Goal: Use online tool/utility: Utilize a website feature to perform a specific function

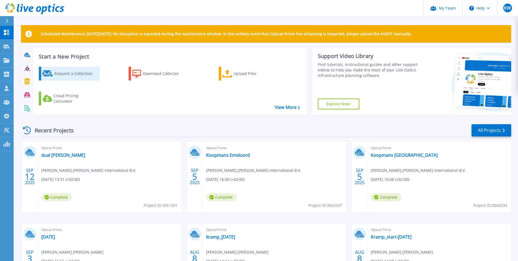
click at [61, 76] on div "Request a Collection" at bounding box center [76, 73] width 44 height 11
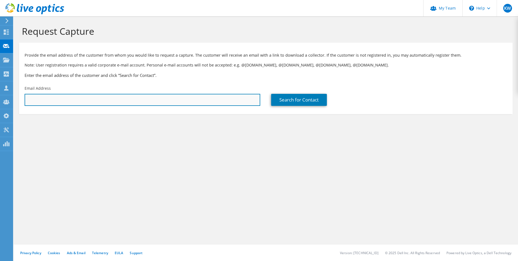
click at [70, 100] on input "text" at bounding box center [143, 100] width 236 height 12
type input "j"
type input "p"
click at [81, 102] on input "text" at bounding box center [143, 100] width 236 height 12
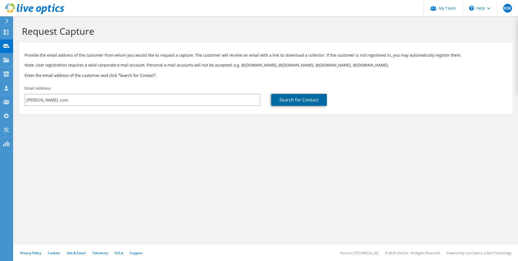
click at [296, 100] on link "Search for Contact" at bounding box center [299, 100] width 56 height 12
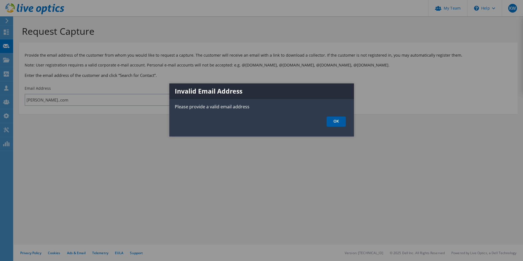
click at [334, 120] on link "OK" at bounding box center [335, 121] width 19 height 10
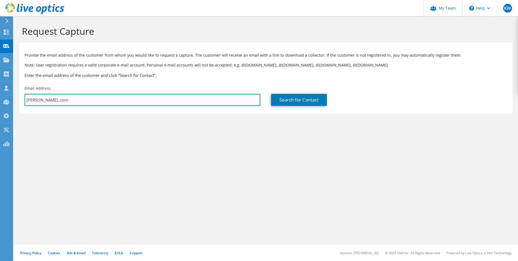
click at [80, 100] on input "pedro.oosterbroek@yielder..com" at bounding box center [143, 100] width 236 height 12
type input "[PERSON_NAME][EMAIL_ADDRESS][DOMAIN_NAME]"
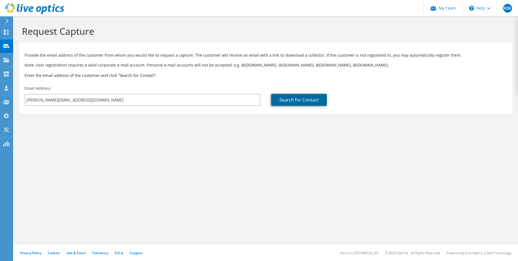
click at [287, 102] on link "Search for Contact" at bounding box center [299, 100] width 56 height 12
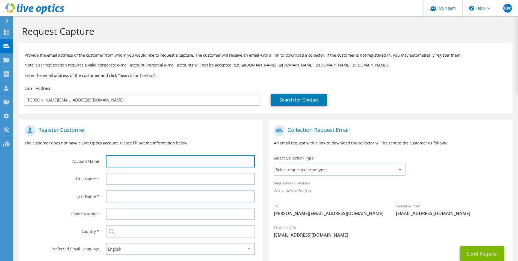
click at [132, 159] on input "text" at bounding box center [180, 161] width 149 height 12
type input "Yielder IT & Communication solutions East BV"
type input "Kees"
type input "Waldschmit"
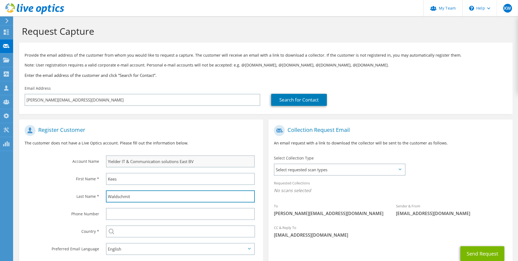
type input "0621896237"
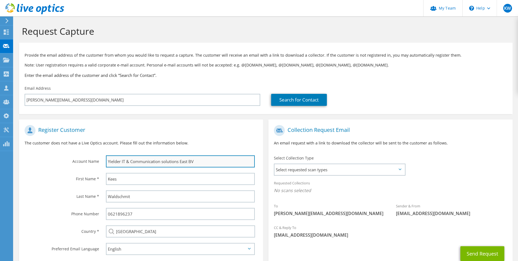
type input "Netherlands"
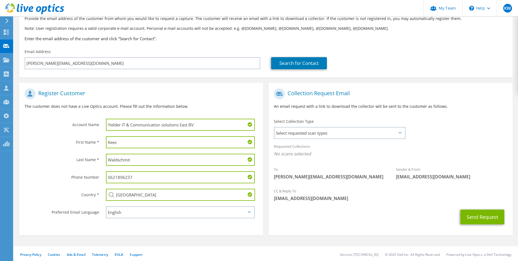
scroll to position [38, 0]
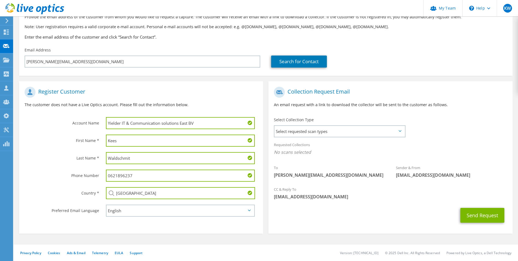
drag, startPoint x: 119, startPoint y: 140, endPoint x: 102, endPoint y: 141, distance: 17.2
click at [102, 141] on div "Kees" at bounding box center [182, 140] width 163 height 17
type input "Pedro"
drag, startPoint x: 133, startPoint y: 158, endPoint x: 106, endPoint y: 157, distance: 26.2
click at [106, 157] on input "Waldschmit" at bounding box center [180, 158] width 149 height 12
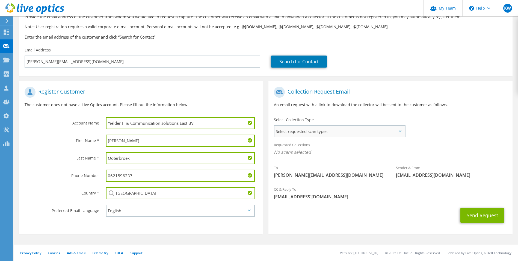
type input "Ooterbroek"
click at [297, 133] on span "Select requested scan types" at bounding box center [340, 131] width 130 height 11
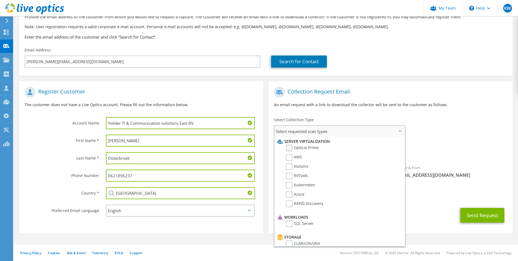
click at [297, 148] on label "Optical Prime" at bounding box center [302, 148] width 33 height 7
click at [0, 0] on input "Optical Prime" at bounding box center [0, 0] width 0 height 0
click at [412, 189] on div "CC & Reply To Kees.Waldschmit@yielder.com" at bounding box center [391, 194] width 244 height 19
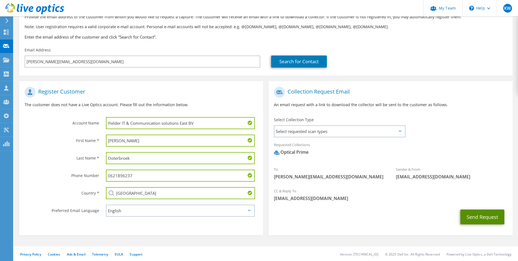
click at [479, 216] on button "Send Request" at bounding box center [483, 216] width 44 height 15
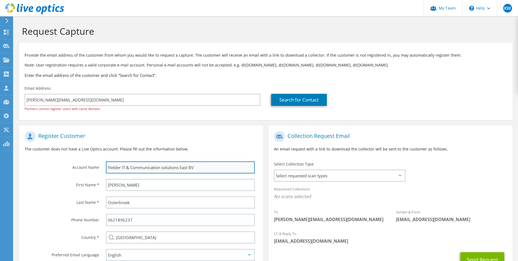
drag, startPoint x: 123, startPoint y: 166, endPoint x: 198, endPoint y: 167, distance: 75.7
click at [198, 167] on input "Yielder IT & Communication solutions East BV" at bounding box center [180, 167] width 149 height 12
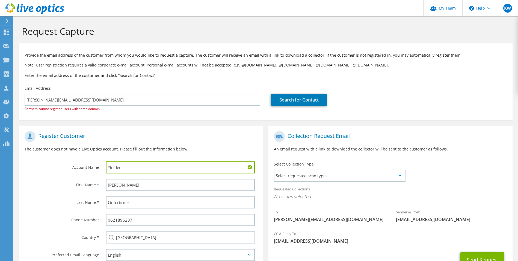
type input "Yielder"
click at [205, 152] on p "The customer does not have a Live Optics account. Please fill out the informati…" at bounding box center [141, 149] width 233 height 6
click at [468, 255] on button "Send Request" at bounding box center [483, 259] width 44 height 15
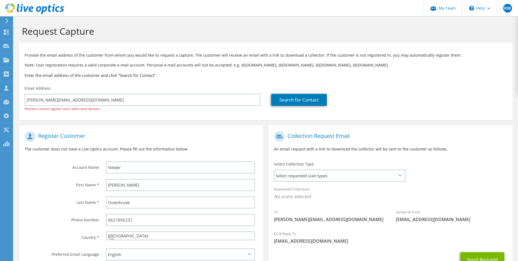
select select "160"
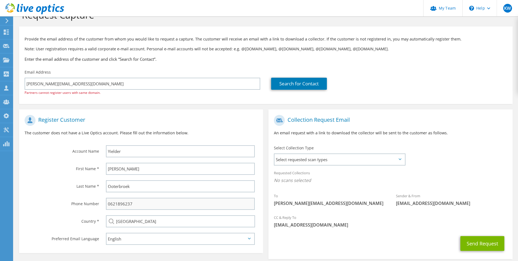
scroll to position [27, 0]
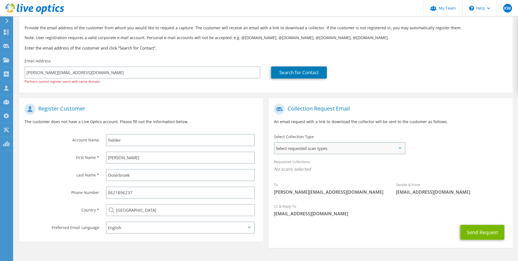
click at [301, 151] on span "Select requested scan types" at bounding box center [340, 148] width 130 height 11
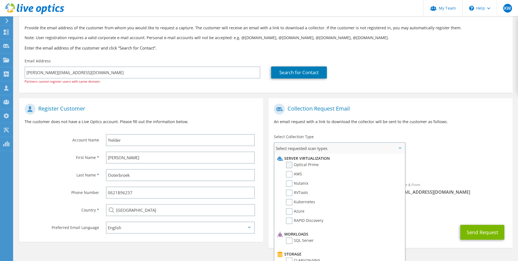
click at [297, 165] on label "Optical Prime" at bounding box center [302, 165] width 33 height 7
click at [0, 0] on input "Optical Prime" at bounding box center [0, 0] width 0 height 0
click at [424, 168] on span "Optical Prime" at bounding box center [390, 170] width 233 height 9
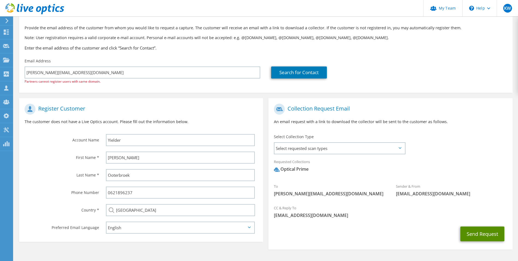
click at [475, 233] on button "Send Request" at bounding box center [483, 233] width 44 height 15
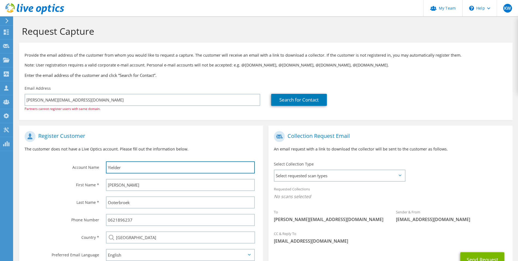
drag, startPoint x: 126, startPoint y: 168, endPoint x: 105, endPoint y: 164, distance: 21.0
click at [105, 164] on div "Yielder" at bounding box center [182, 167] width 163 height 17
type input "pci"
click at [379, 178] on span "Select requested scan types" at bounding box center [340, 175] width 130 height 11
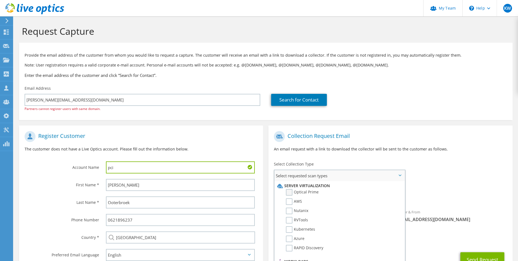
click at [318, 192] on label "Optical Prime" at bounding box center [302, 192] width 33 height 7
click at [0, 0] on input "Optical Prime" at bounding box center [0, 0] width 0 height 0
click at [432, 203] on div "Requested Collections No scans selected Optical Prime" at bounding box center [391, 194] width 244 height 22
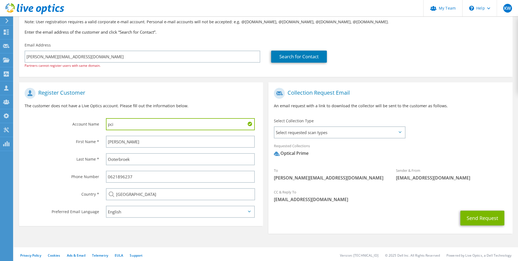
scroll to position [46, 0]
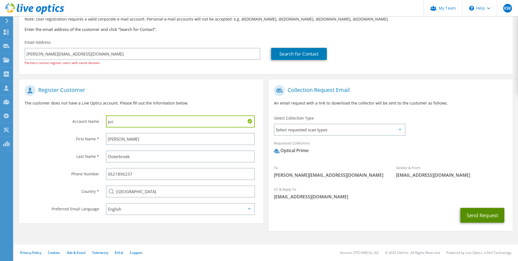
click at [481, 215] on button "Send Request" at bounding box center [483, 215] width 44 height 15
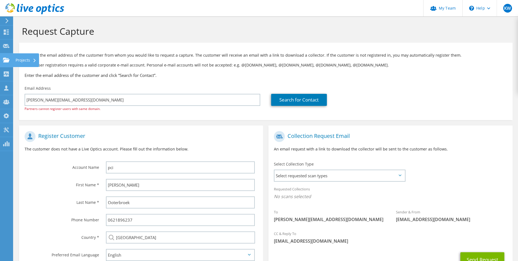
click at [7, 59] on icon at bounding box center [6, 59] width 7 height 5
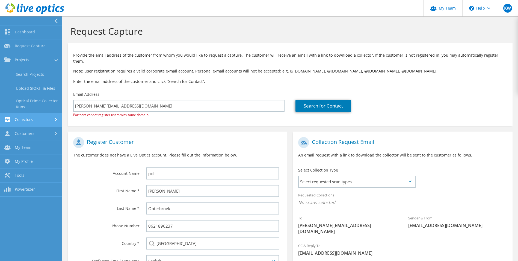
click at [29, 116] on link "Collectors" at bounding box center [31, 120] width 62 height 14
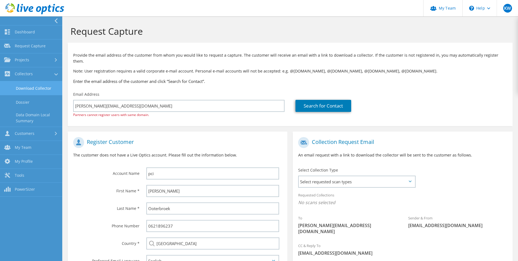
click at [27, 88] on link "Download Collector" at bounding box center [31, 88] width 62 height 14
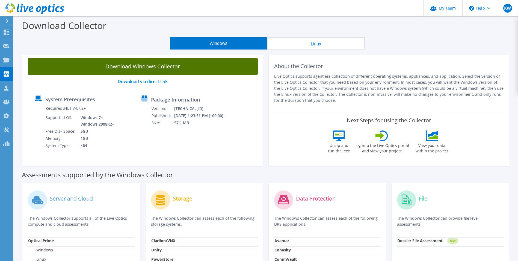
click at [137, 66] on link "Download Windows Collector" at bounding box center [143, 66] width 230 height 16
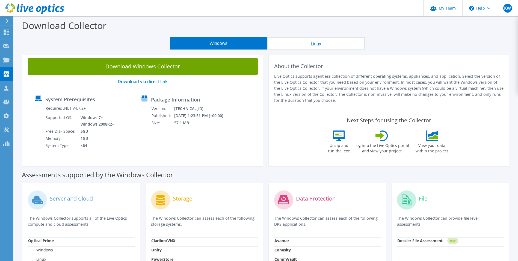
click at [58, 46] on div "Windows Linux" at bounding box center [267, 43] width 497 height 12
click at [7, 33] on use at bounding box center [6, 32] width 5 height 5
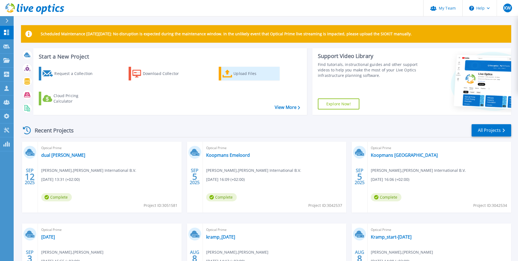
click at [236, 72] on div "Upload Files" at bounding box center [256, 73] width 44 height 11
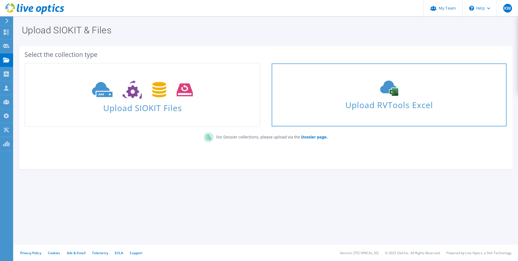
click at [384, 90] on use at bounding box center [389, 88] width 18 height 15
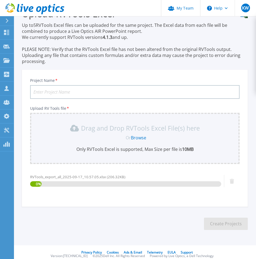
scroll to position [21, 0]
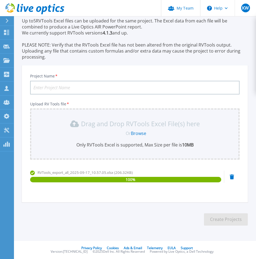
click at [75, 88] on input "Project Name *" at bounding box center [134, 88] width 209 height 14
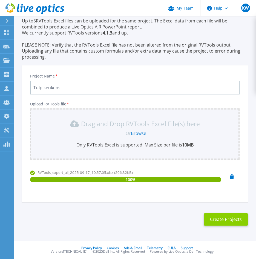
type input "Tulp keukens"
click at [228, 221] on button "Create Projects" at bounding box center [226, 219] width 44 height 12
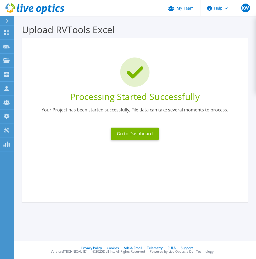
scroll to position [1, 0]
click at [141, 134] on button "Go to Dashboard" at bounding box center [135, 133] width 48 height 12
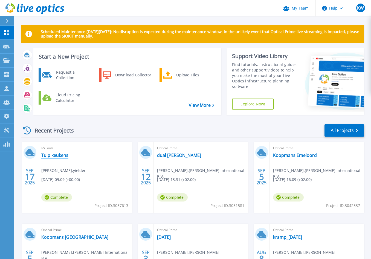
click at [62, 155] on link "Tulp keukens" at bounding box center [54, 154] width 27 height 5
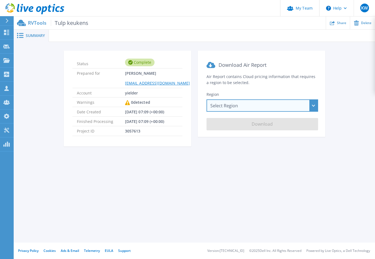
click at [315, 107] on div "Select Region Asia Pacific (Hong Kong) Asia Pacific (Mumbai) Asia Pacific (Seou…" at bounding box center [261, 105] width 111 height 12
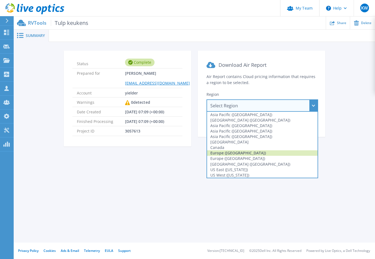
click at [252, 153] on div "Europe (Frankfurt)" at bounding box center [262, 152] width 110 height 5
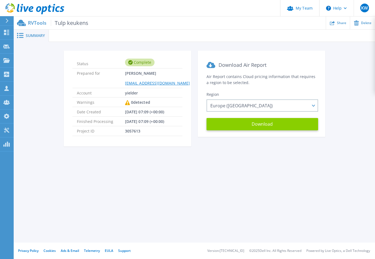
click at [256, 124] on button "Download" at bounding box center [261, 124] width 111 height 12
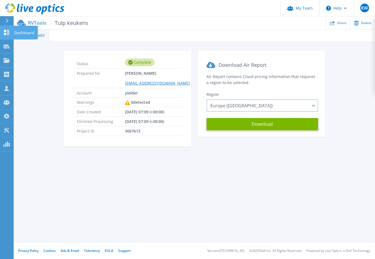
click at [9, 31] on icon at bounding box center [6, 32] width 7 height 5
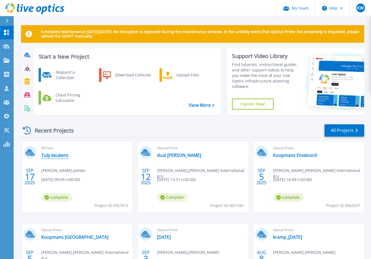
click at [63, 153] on link "Tulp keukens" at bounding box center [54, 154] width 27 height 5
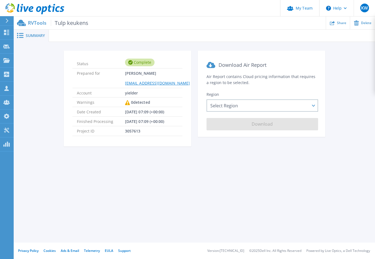
click at [140, 63] on div "Complete" at bounding box center [140, 62] width 30 height 8
click at [4, 33] on icon at bounding box center [6, 32] width 7 height 5
